Goal: Task Accomplishment & Management: Complete application form

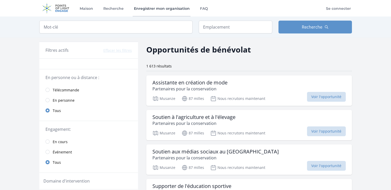
click at [154, 7] on font "Enregistrer mon organisation" at bounding box center [162, 8] width 56 height 5
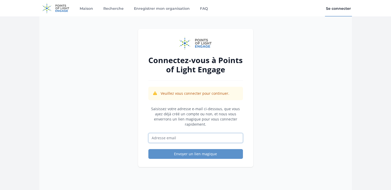
click at [177, 133] on input "Adresse email" at bounding box center [195, 138] width 95 height 10
type input "[EMAIL_ADDRESS][DOMAIN_NAME]"
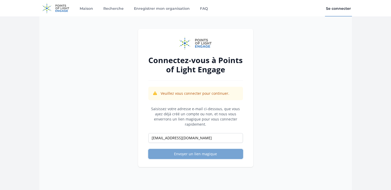
click at [189, 151] on font "Envoyer un lien magique" at bounding box center [195, 153] width 43 height 5
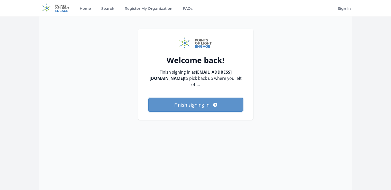
click at [216, 102] on icon "submit" at bounding box center [215, 104] width 5 height 5
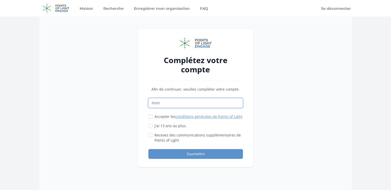
click at [159, 98] on input "Nom" at bounding box center [195, 103] width 95 height 10
type input "Green Planet"
click at [149, 114] on input "Accepter les conditions générales de Points of Light" at bounding box center [150, 116] width 4 height 4
checkbox input "true"
click at [151, 124] on input "J'ai 13 ans ou plus." at bounding box center [150, 126] width 4 height 4
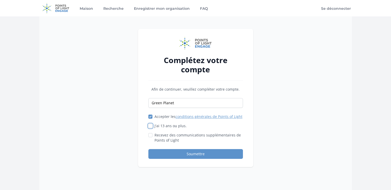
checkbox input "true"
click at [150, 133] on input "Recevez des communications supplémentaires de Points of Light" at bounding box center [150, 135] width 4 height 4
checkbox input "true"
click at [179, 98] on input "Green Planet" at bounding box center [195, 103] width 95 height 10
type input "G"
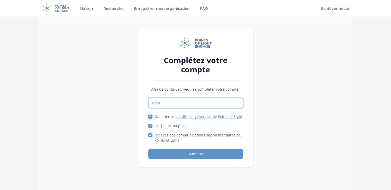
type input "Q"
type input "[PERSON_NAME]"
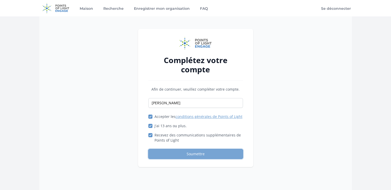
click at [211, 149] on button "Soumettre" at bounding box center [195, 154] width 95 height 10
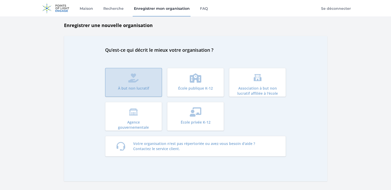
click at [143, 78] on button "À but non lucratif" at bounding box center [133, 82] width 57 height 29
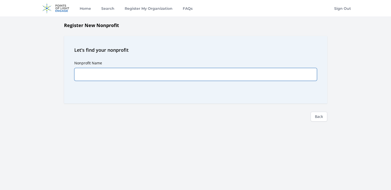
click at [93, 72] on input "Nonprofit Name" at bounding box center [195, 74] width 243 height 13
type input "g"
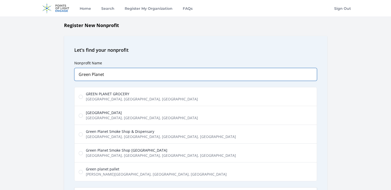
type input "Green Planet"
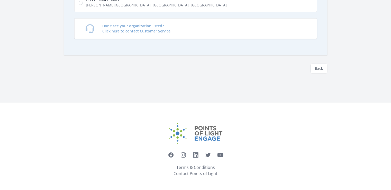
scroll to position [169, 0]
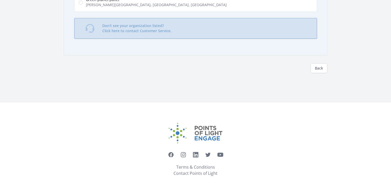
click at [112, 26] on p "Don't see your organization listed? Click here to contact Customer Service." at bounding box center [136, 28] width 69 height 10
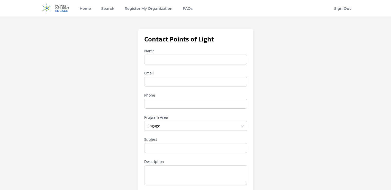
click at [53, 31] on div "Contact Points of Light Name Email Phone Program Area --None-- Daily Point of L…" at bounding box center [195, 134] width 313 height 211
click at [146, 8] on link "Register My Organization" at bounding box center [148, 8] width 50 height 16
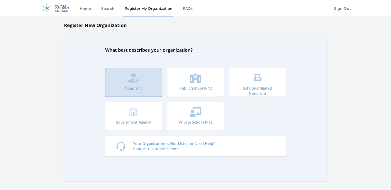
click at [122, 89] on button "Nonprofit" at bounding box center [133, 82] width 57 height 29
